Goal: Find specific page/section: Find specific page/section

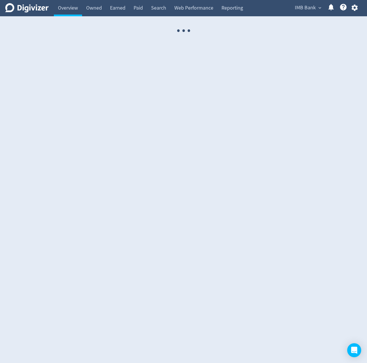
click at [305, 10] on span "IMB Bank" at bounding box center [305, 7] width 21 height 9
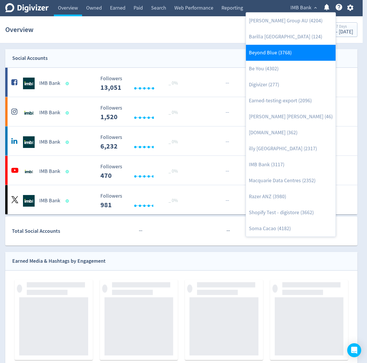
click at [290, 51] on link "Beyond Blue (3768)" at bounding box center [291, 53] width 90 height 16
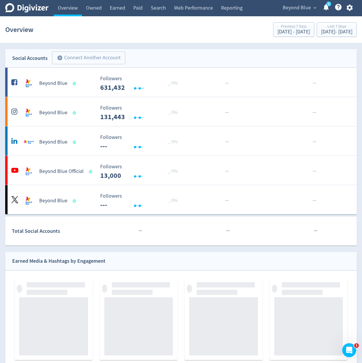
click at [310, 6] on span "Beyond Blue" at bounding box center [297, 7] width 28 height 9
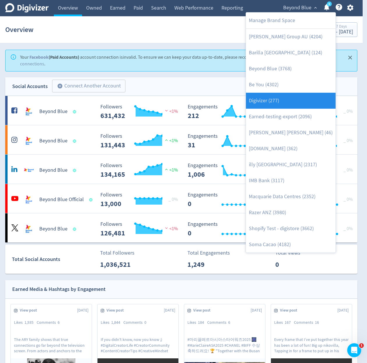
click at [299, 104] on link "Digivizer (277)" at bounding box center [291, 101] width 90 height 16
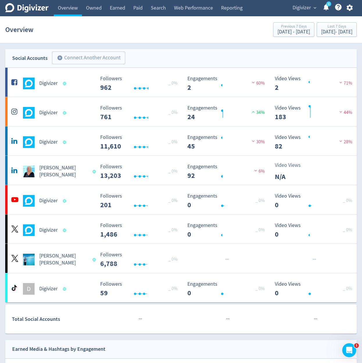
click at [308, 10] on span "Digivizer" at bounding box center [302, 7] width 18 height 9
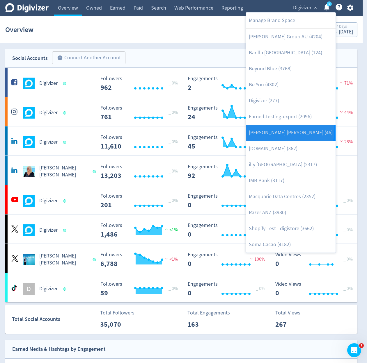
click at [289, 130] on link "[PERSON_NAME] [PERSON_NAME] (46)" at bounding box center [291, 133] width 90 height 16
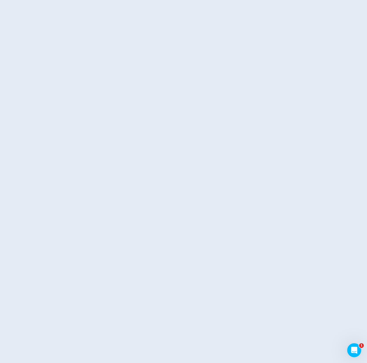
click at [329, 0] on html "1" at bounding box center [183, 0] width 367 height 0
click at [259, 0] on html "1" at bounding box center [183, 0] width 367 height 0
click at [236, 0] on html "1" at bounding box center [183, 0] width 367 height 0
click at [201, 0] on html "1" at bounding box center [183, 0] width 367 height 0
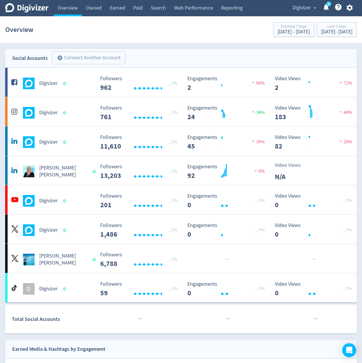
click at [300, 9] on span "Digivizer" at bounding box center [302, 7] width 18 height 9
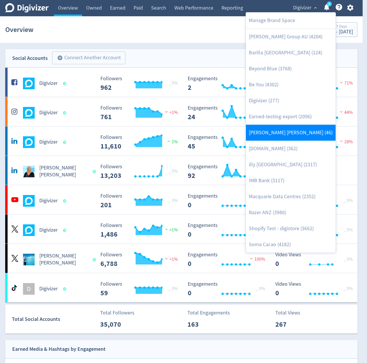
click at [294, 129] on link "[PERSON_NAME] [PERSON_NAME] (46)" at bounding box center [291, 133] width 90 height 16
